Goal: Task Accomplishment & Management: Complete application form

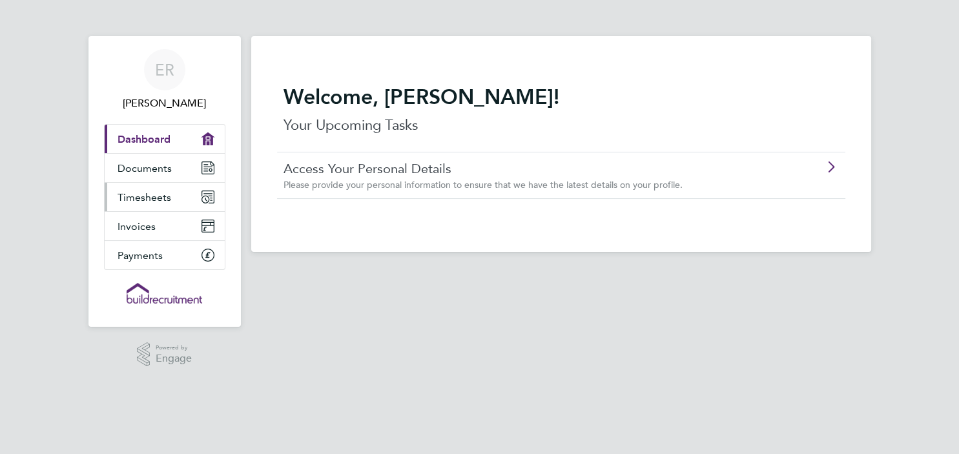
click at [136, 195] on span "Timesheets" at bounding box center [144, 197] width 54 height 12
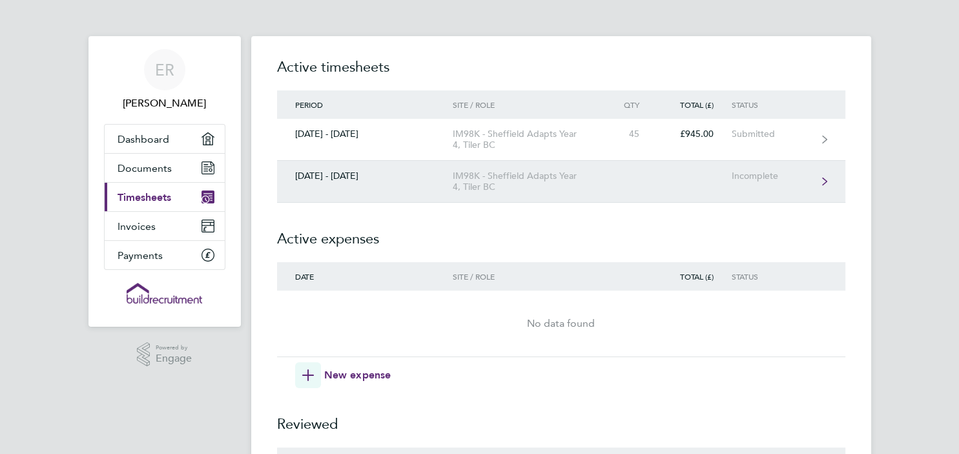
click at [573, 180] on div "IM98K - Sheffield Adapts Year 4, Tiler BC" at bounding box center [527, 181] width 148 height 22
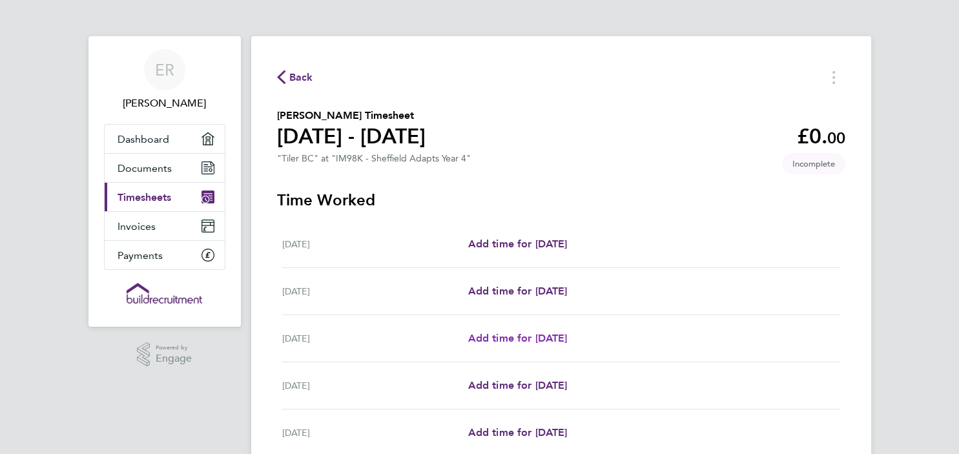
click at [532, 338] on span "Add time for [DATE]" at bounding box center [516, 338] width 99 height 12
select select "30"
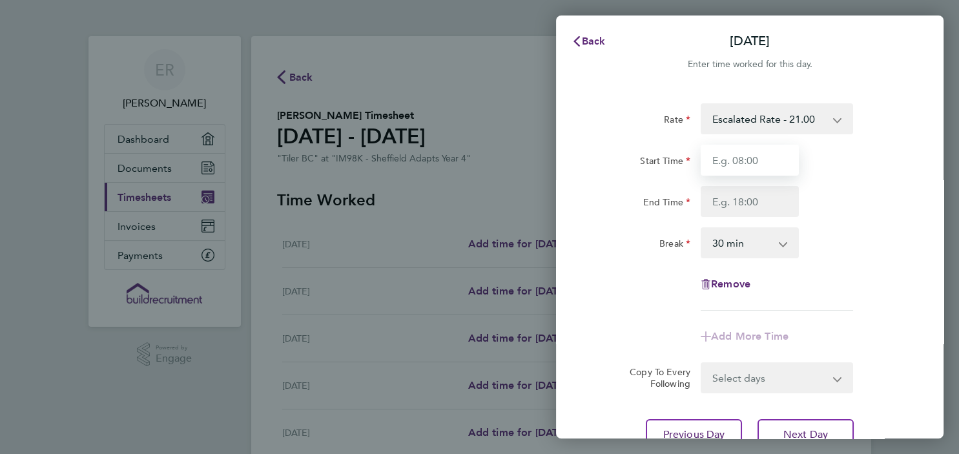
click at [761, 156] on input "Start Time" at bounding box center [749, 160] width 98 height 31
type input "07:30"
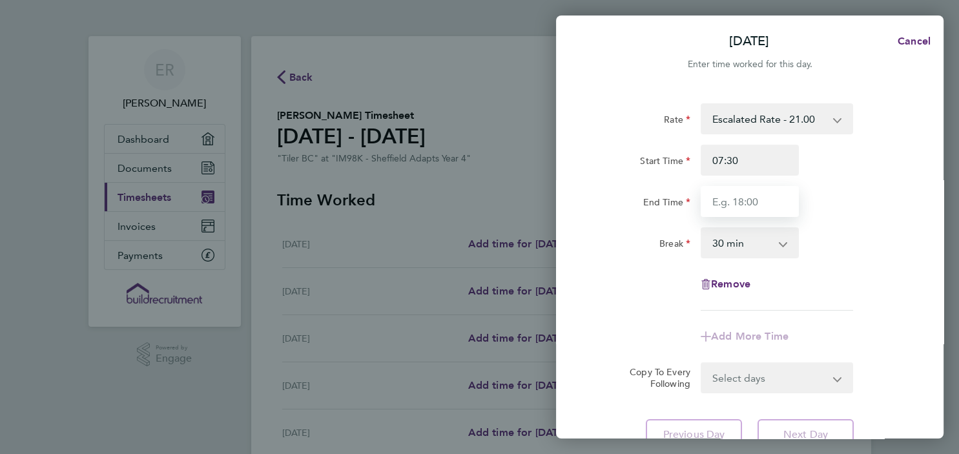
click at [752, 201] on input "End Time" at bounding box center [749, 201] width 98 height 31
type input "16:30"
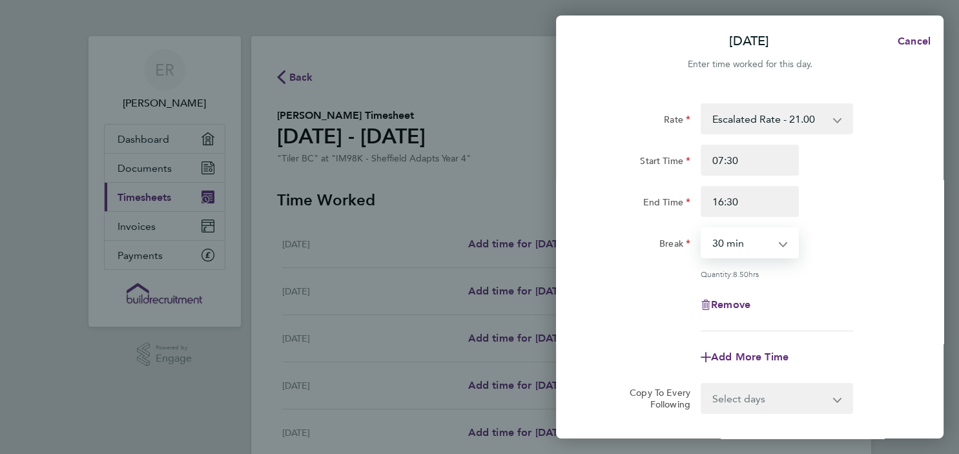
click at [702, 229] on select "0 min 15 min 30 min 45 min 60 min 75 min 90 min" at bounding box center [742, 243] width 80 height 28
select select "0"
click option "0 min" at bounding box center [0, 0] width 0 height 0
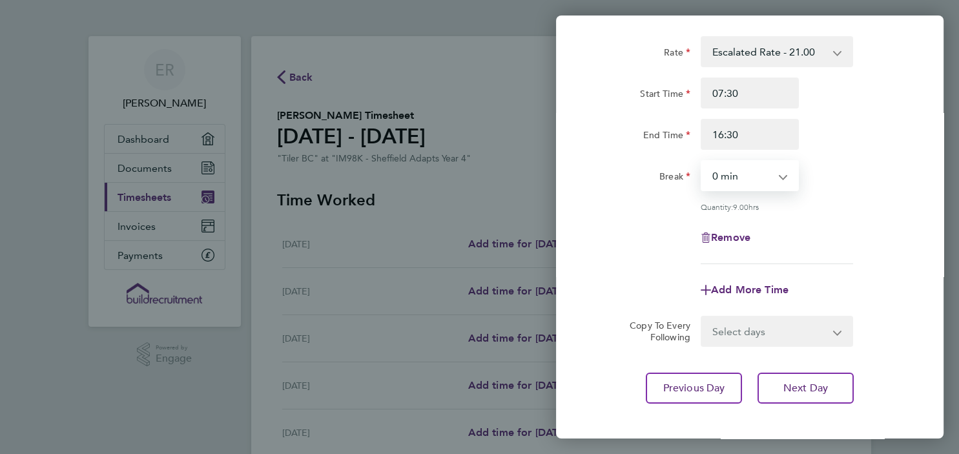
scroll to position [81, 0]
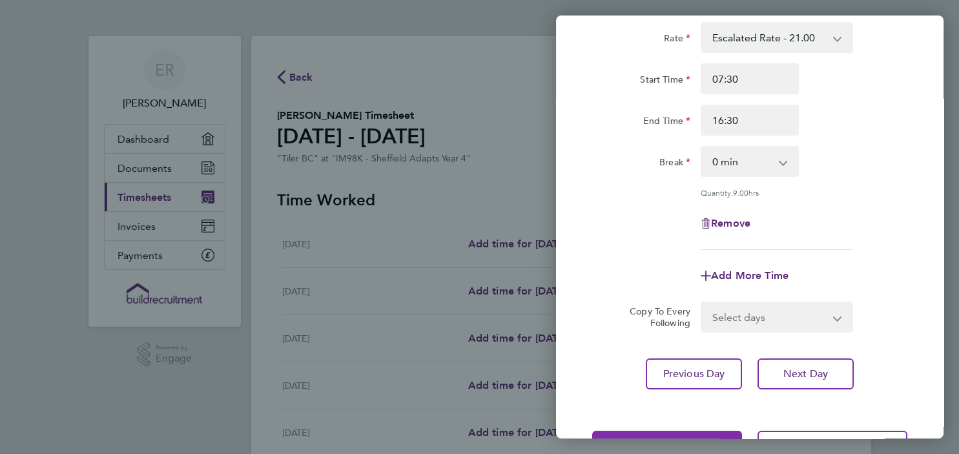
click at [686, 433] on button "Save Timesheet" at bounding box center [667, 446] width 150 height 31
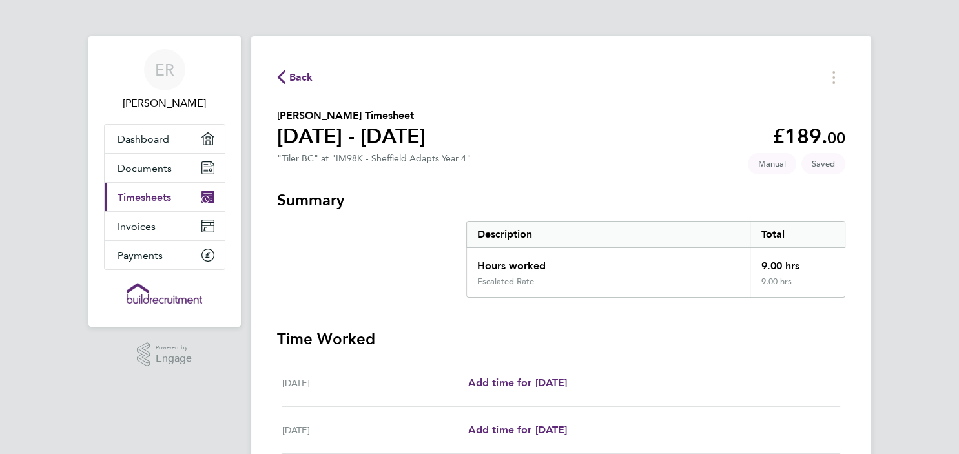
drag, startPoint x: 949, startPoint y: 225, endPoint x: 957, endPoint y: 223, distance: 8.2
click at [957, 223] on html "[PERSON_NAME] Applications: Dashboard Documents Current page: Timesheets Invoic…" at bounding box center [479, 409] width 959 height 819
